Goal: Download file/media

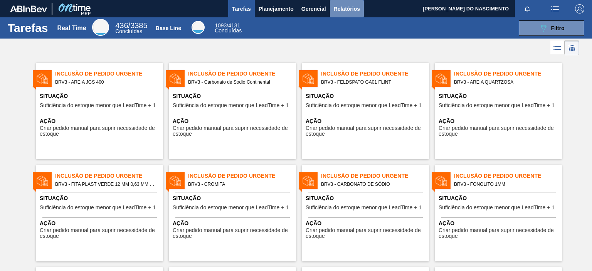
click at [339, 9] on span "Relatórios" at bounding box center [347, 8] width 26 height 9
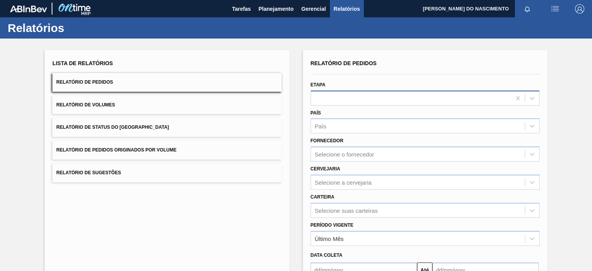
click at [353, 104] on div at bounding box center [425, 98] width 229 height 15
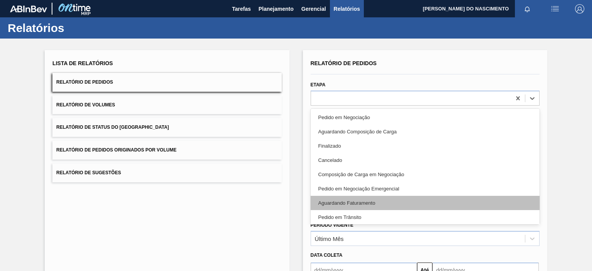
click at [346, 198] on div "Aguardando Faturamento" at bounding box center [425, 203] width 229 height 14
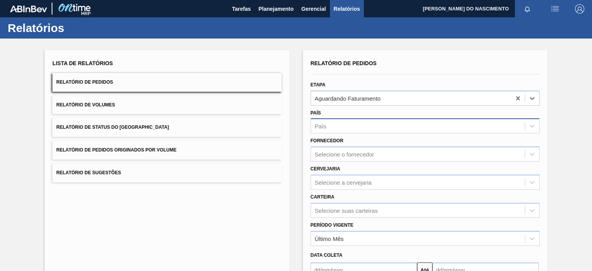
click at [346, 125] on div "País" at bounding box center [418, 126] width 214 height 11
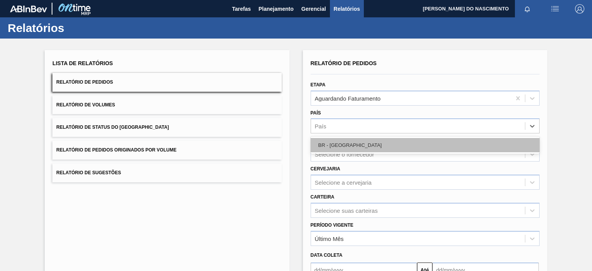
click at [334, 146] on div "BR - [GEOGRAPHIC_DATA]" at bounding box center [425, 145] width 229 height 14
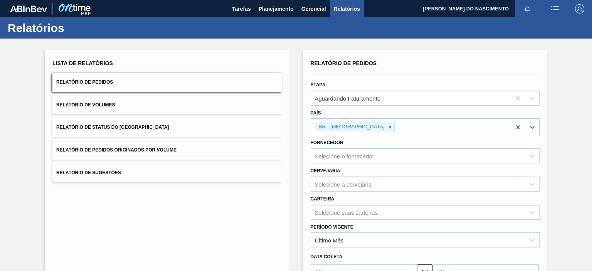
click at [326, 164] on div "Cervejaria Selecione a cervejaria" at bounding box center [425, 178] width 235 height 28
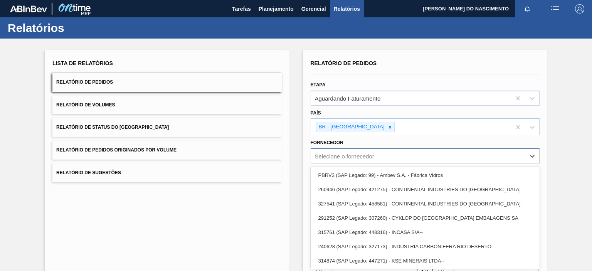
click at [330, 157] on div "Relatório de Pedidos Etapa Aguardando Faturamento País BR - [GEOGRAPHIC_DATA] F…" at bounding box center [425, 185] width 229 height 255
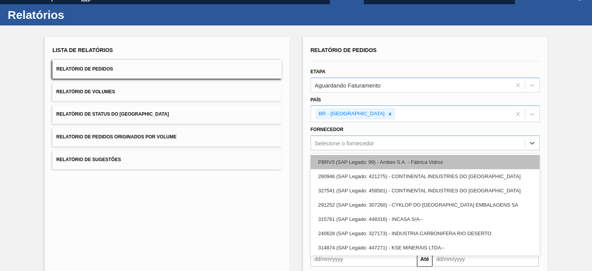
scroll to position [13, 0]
click at [333, 160] on div "PBRV3 (SAP Legado: 99) - Ambev S.A. - Fábrica Vidros" at bounding box center [425, 162] width 229 height 14
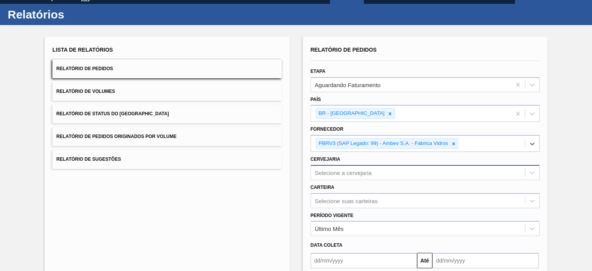
click at [328, 172] on div "Selecione a cervejaria" at bounding box center [343, 172] width 57 height 7
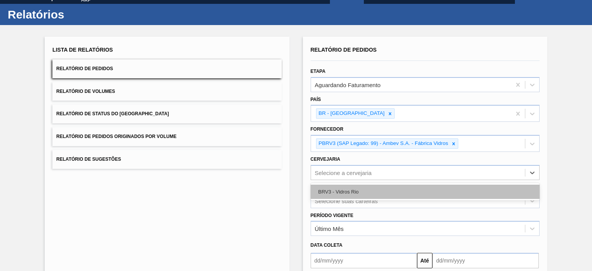
click at [329, 186] on div "BRV3 - Vidros Rio" at bounding box center [425, 192] width 229 height 14
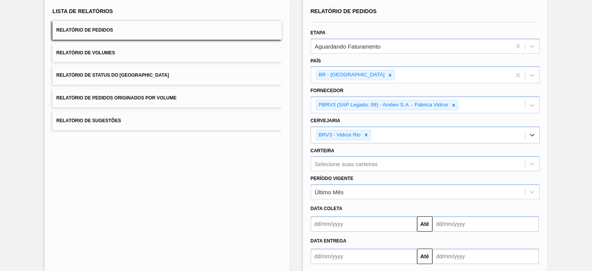
scroll to position [89, 0]
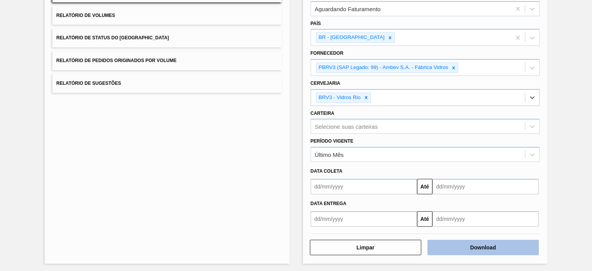
click at [484, 246] on button "Download" at bounding box center [483, 247] width 111 height 15
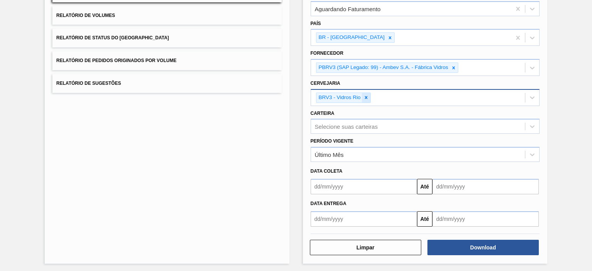
click at [365, 97] on icon at bounding box center [366, 97] width 3 height 3
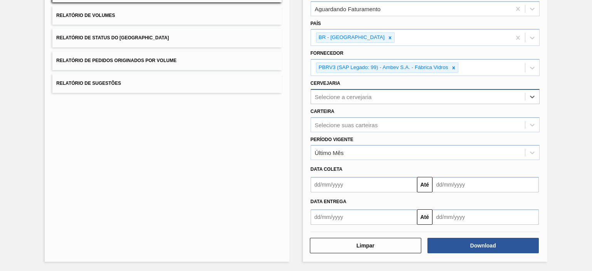
scroll to position [88, 0]
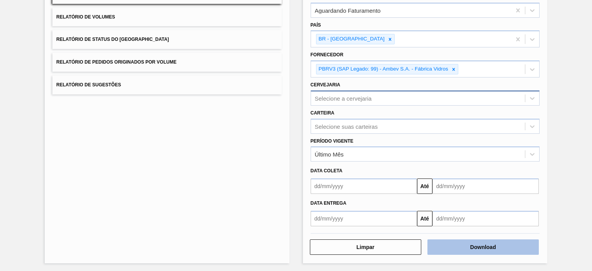
click at [443, 242] on button "Download" at bounding box center [483, 246] width 111 height 15
